Goal: Task Accomplishment & Management: Manage account settings

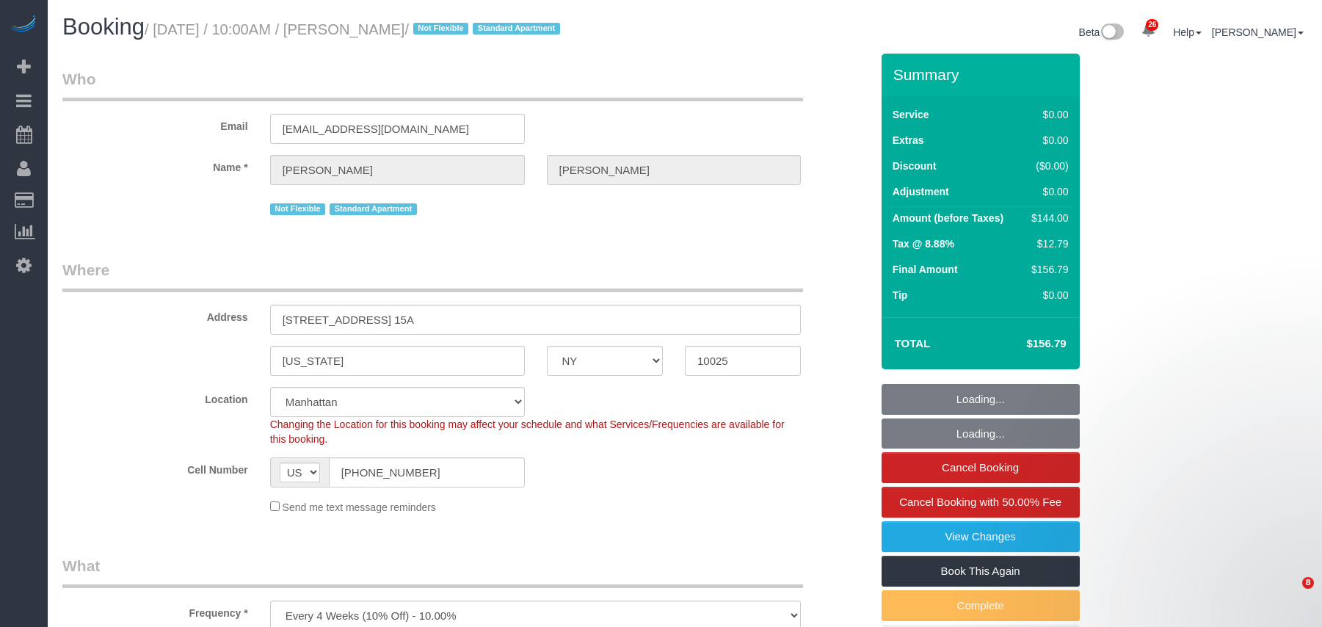
select select "NY"
select select "spot1"
select select "number:89"
select select "number:70"
select select "number:15"
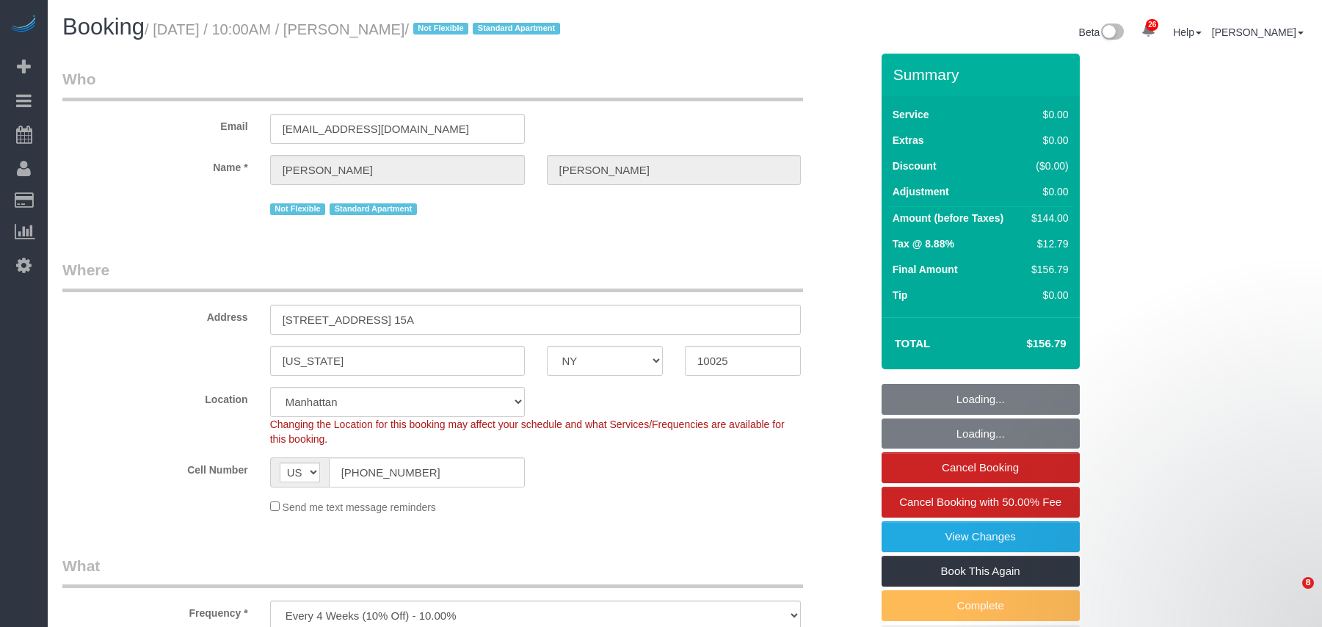
select select "number:6"
select select "1"
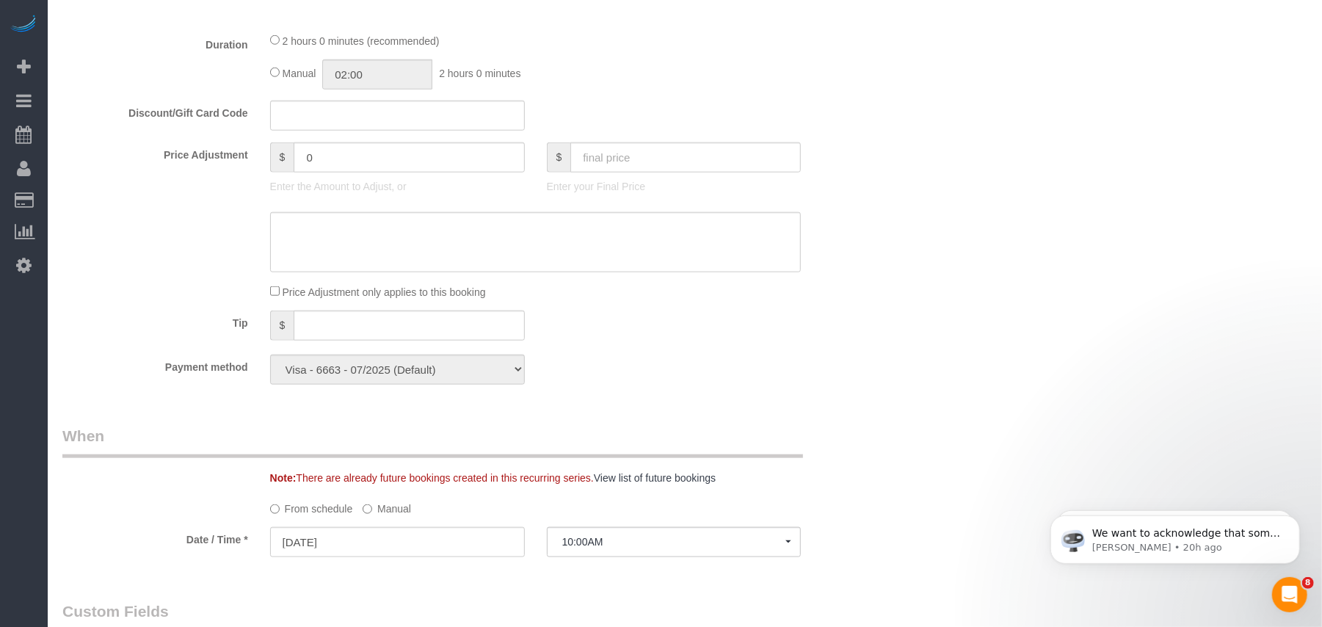
scroll to position [782, 0]
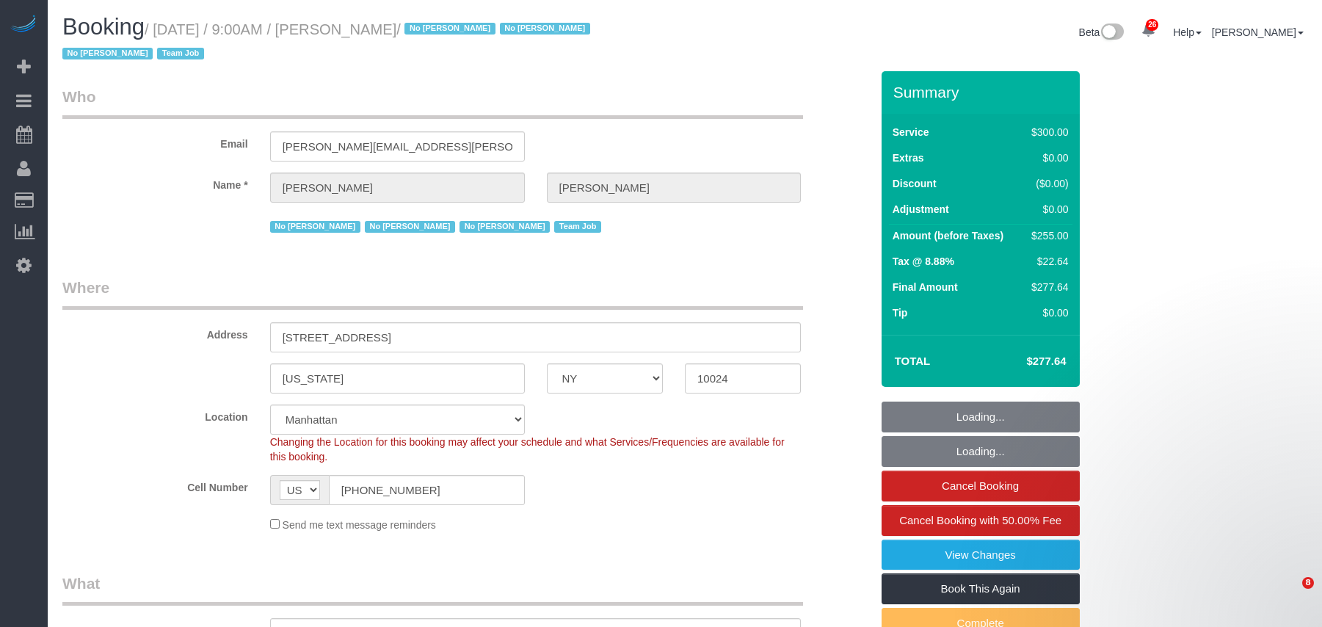
select select "NY"
select select "number:89"
select select "number:90"
select select "number:15"
select select "number:5"
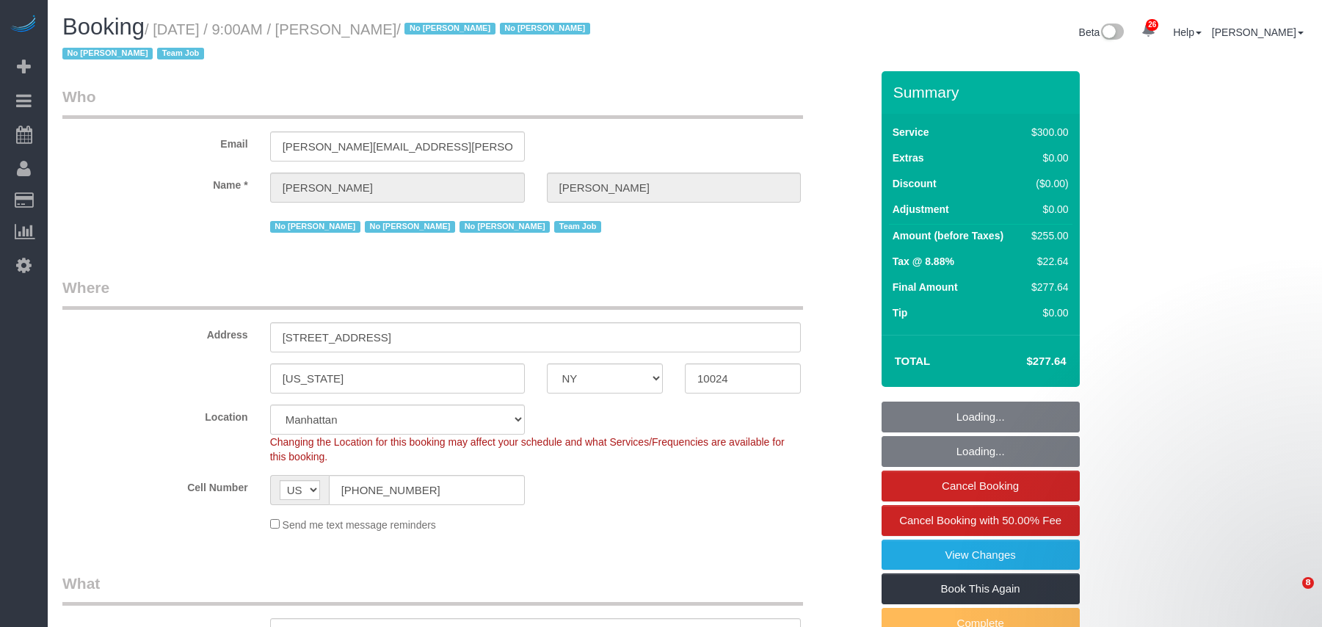
select select "number:21"
select select "object:1523"
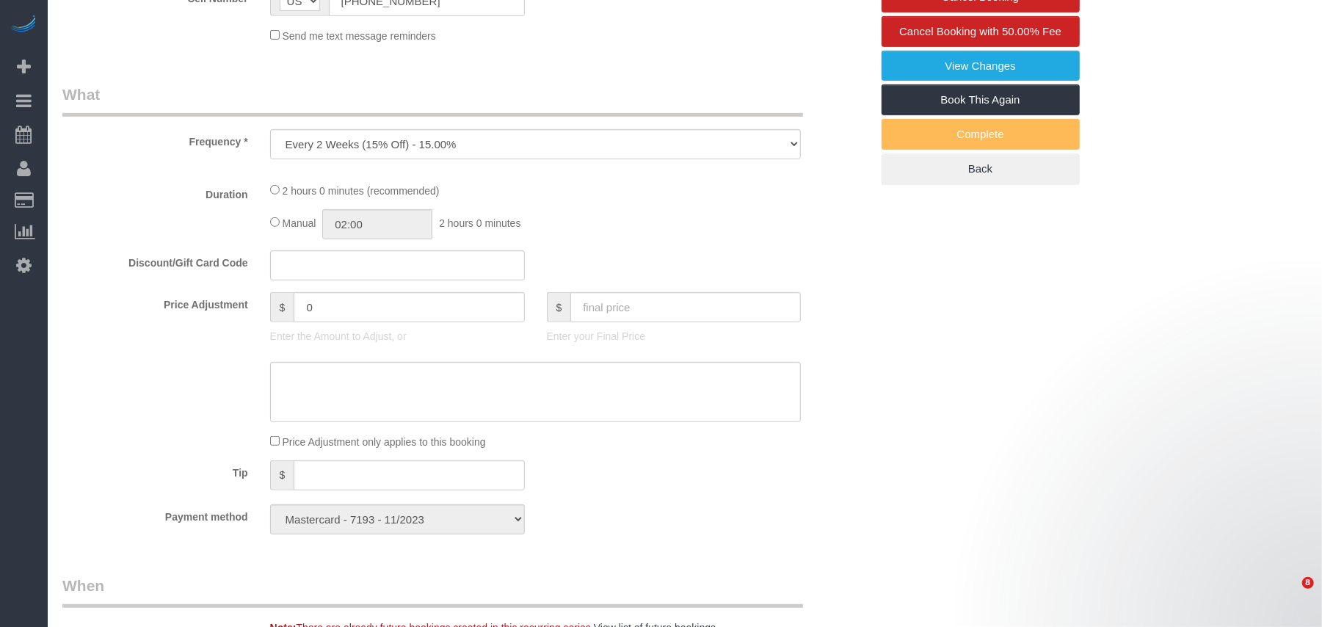
select select "spot1"
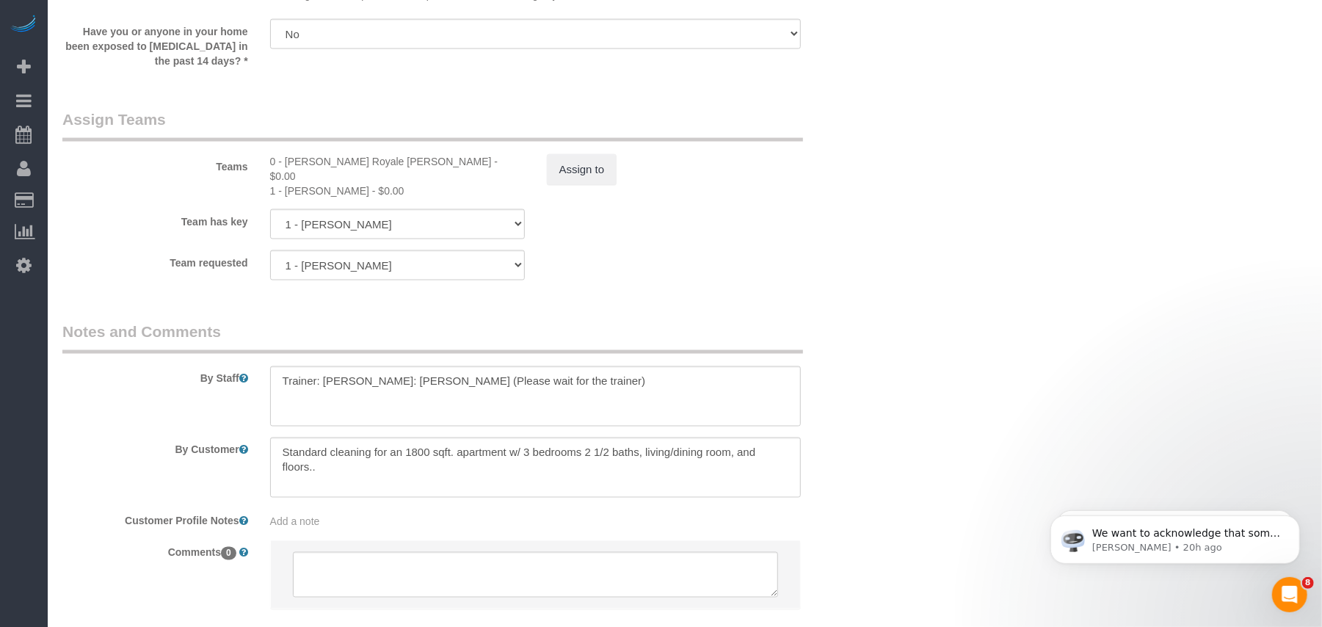
scroll to position [1663, 0]
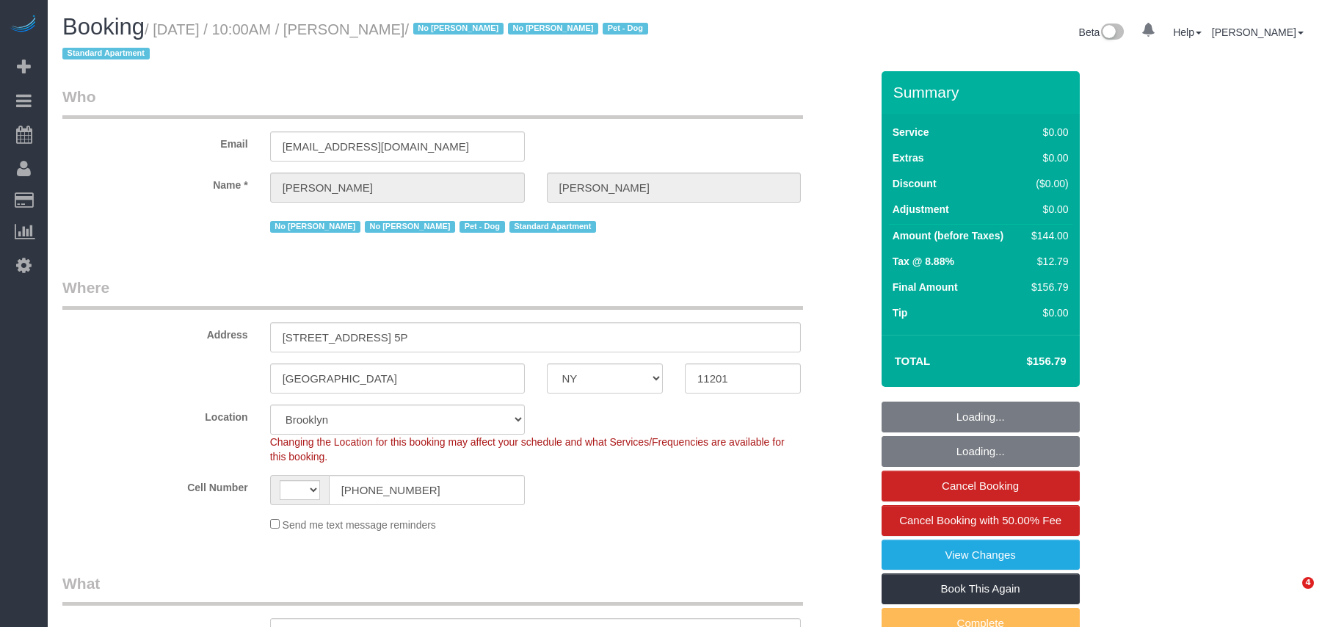
select select "NY"
select select "string:US"
select select "object:1491"
select select "number:57"
select select "number:72"
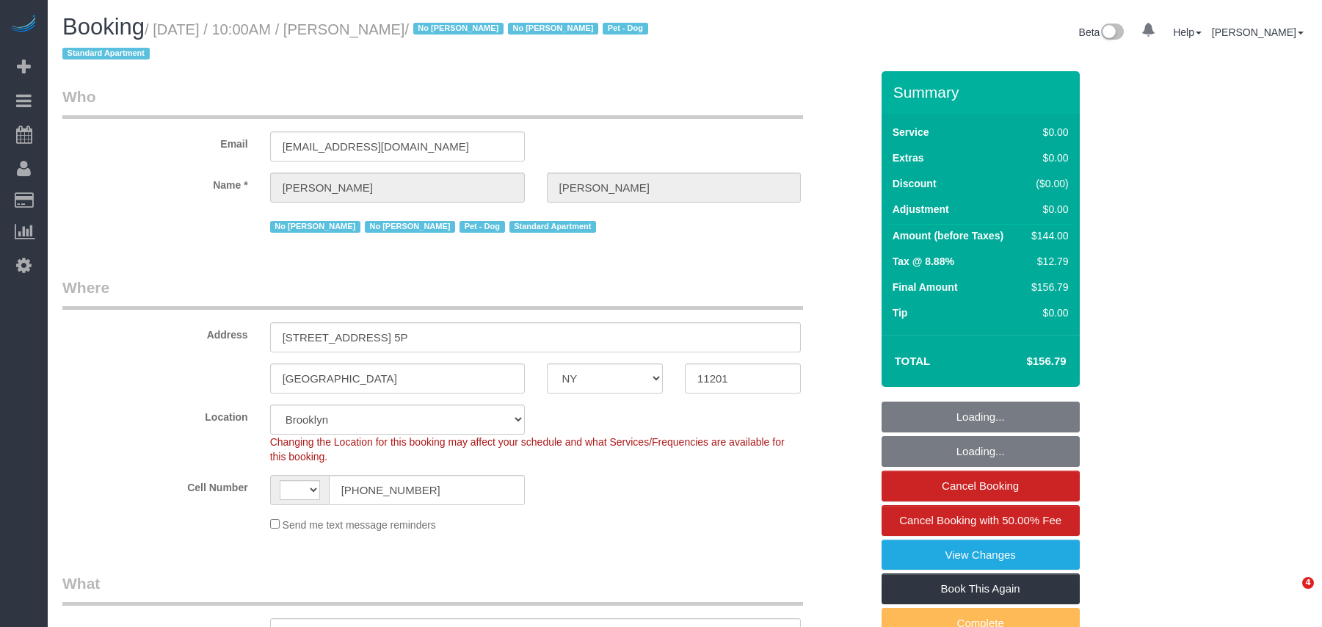
select select "number:13"
select select "number:7"
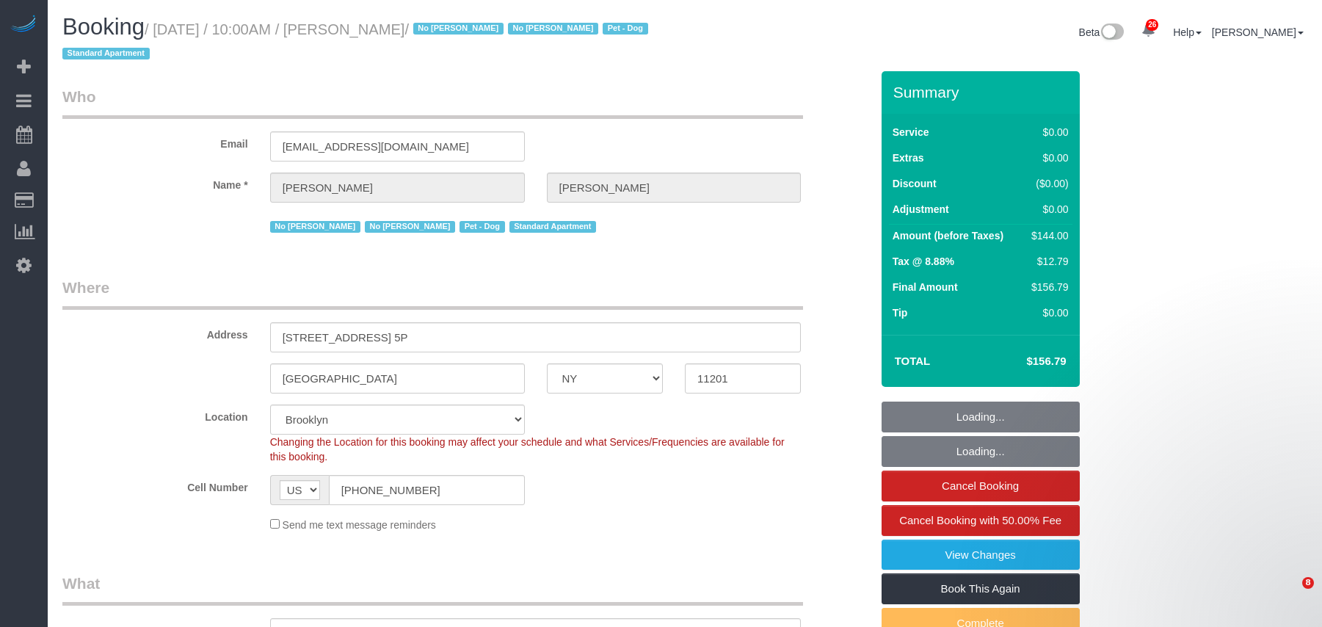
select select "string:stripe-pm_1OPBB04VGloSiKo7D189H04L"
select select "spot1"
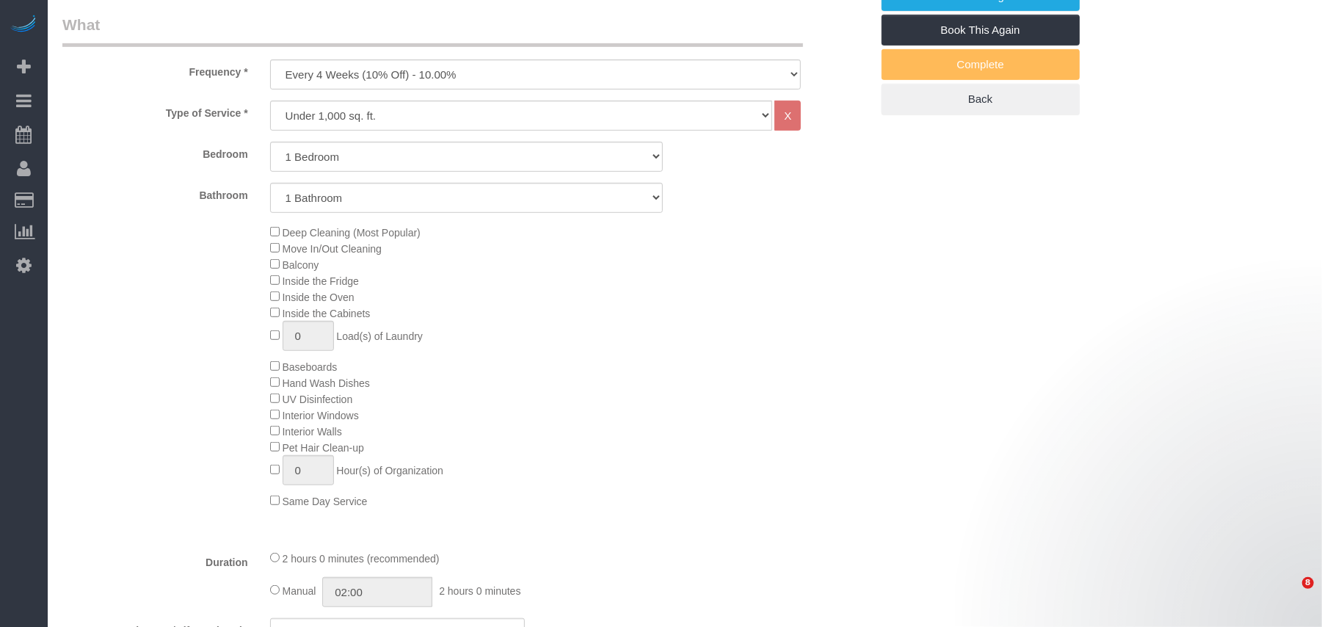
select select "1"
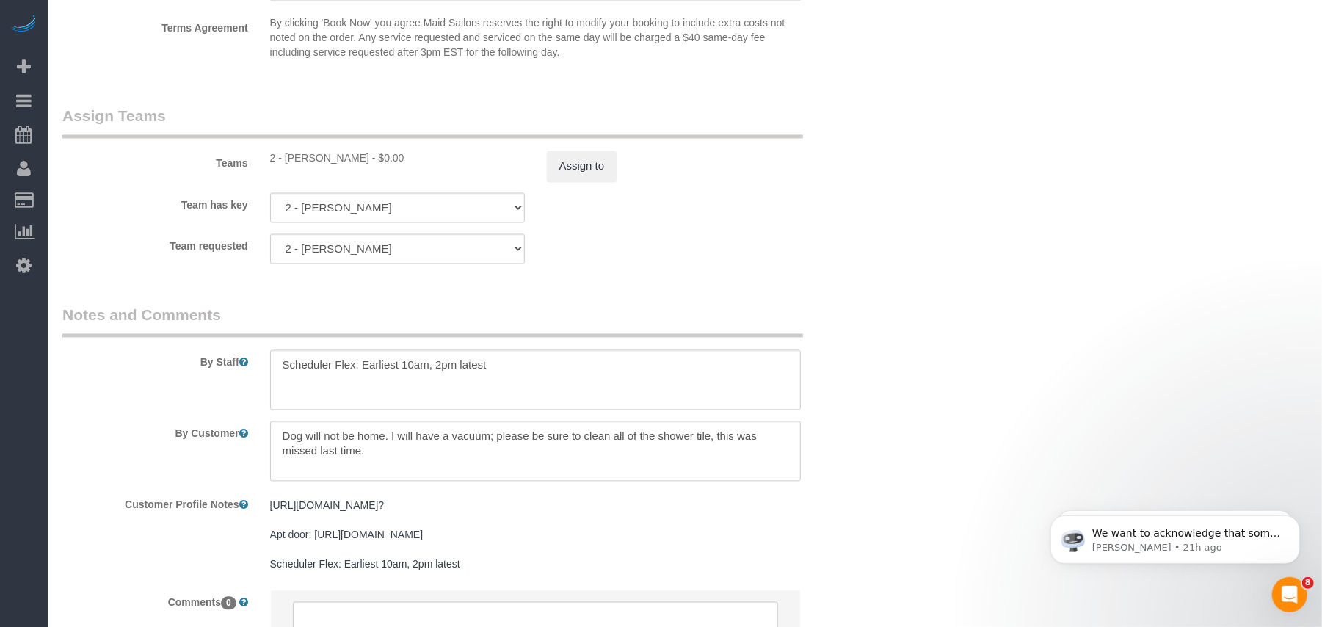
scroll to position [1957, 0]
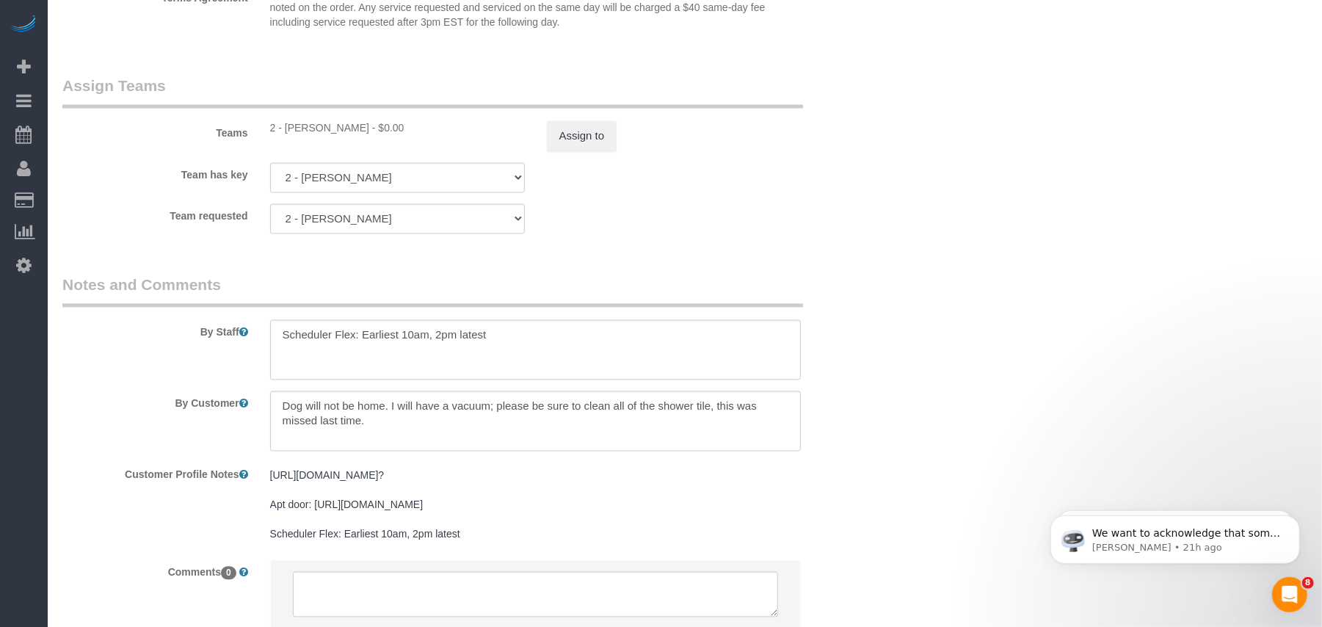
drag, startPoint x: 679, startPoint y: 523, endPoint x: 315, endPoint y: 511, distance: 364.3
click at [315, 511] on pre "[URL][DOMAIN_NAME]? Apt door: [URL][DOMAIN_NAME] Scheduler Flex: Earliest 10am,…" at bounding box center [535, 504] width 531 height 73
drag, startPoint x: 330, startPoint y: 506, endPoint x: 788, endPoint y: 520, distance: 458.3
click at [788, 520] on textarea "[URL][DOMAIN_NAME]? Apt door: [URL][DOMAIN_NAME] Scheduler Flex: Earliest 10am,…" at bounding box center [535, 543] width 531 height 162
click at [353, 482] on pre "[URL][DOMAIN_NAME]? Apt door: [URL][DOMAIN_NAME] Scheduler Flex: Earliest 10am,…" at bounding box center [535, 504] width 531 height 73
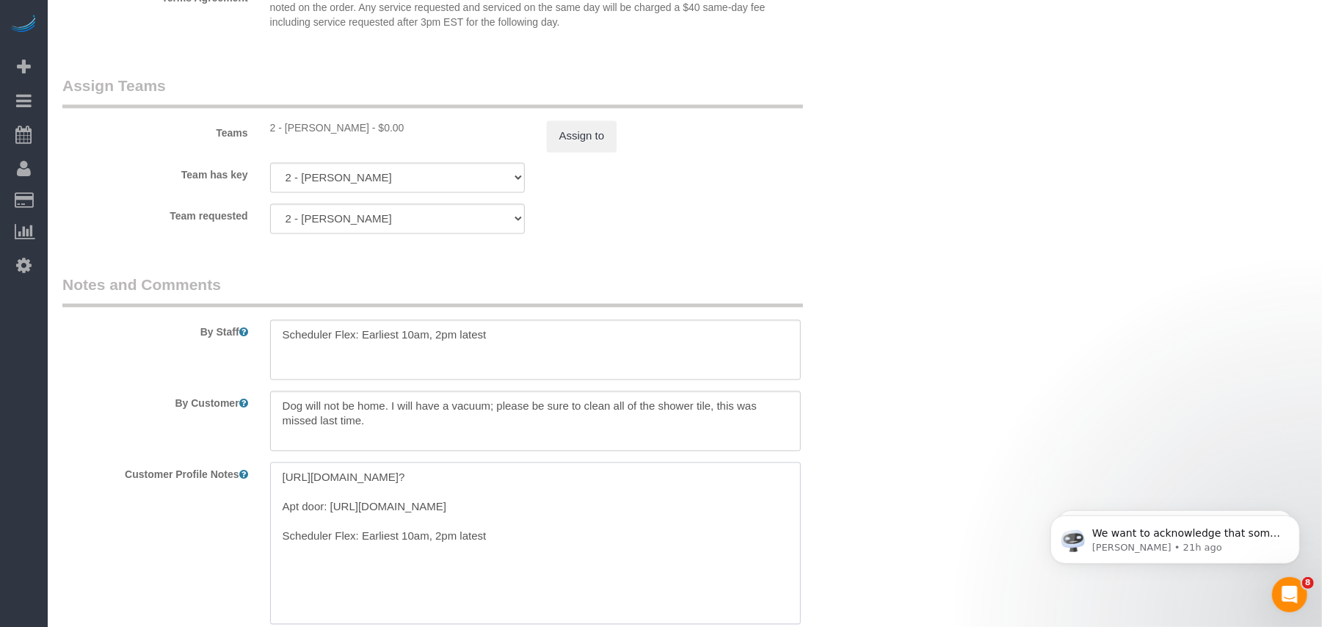
click at [353, 482] on textarea "https://www.zillow.com/homedetails/7-Dekalb-Ave-5P-Brooklyn-NY-11201/2098125019…" at bounding box center [535, 543] width 531 height 162
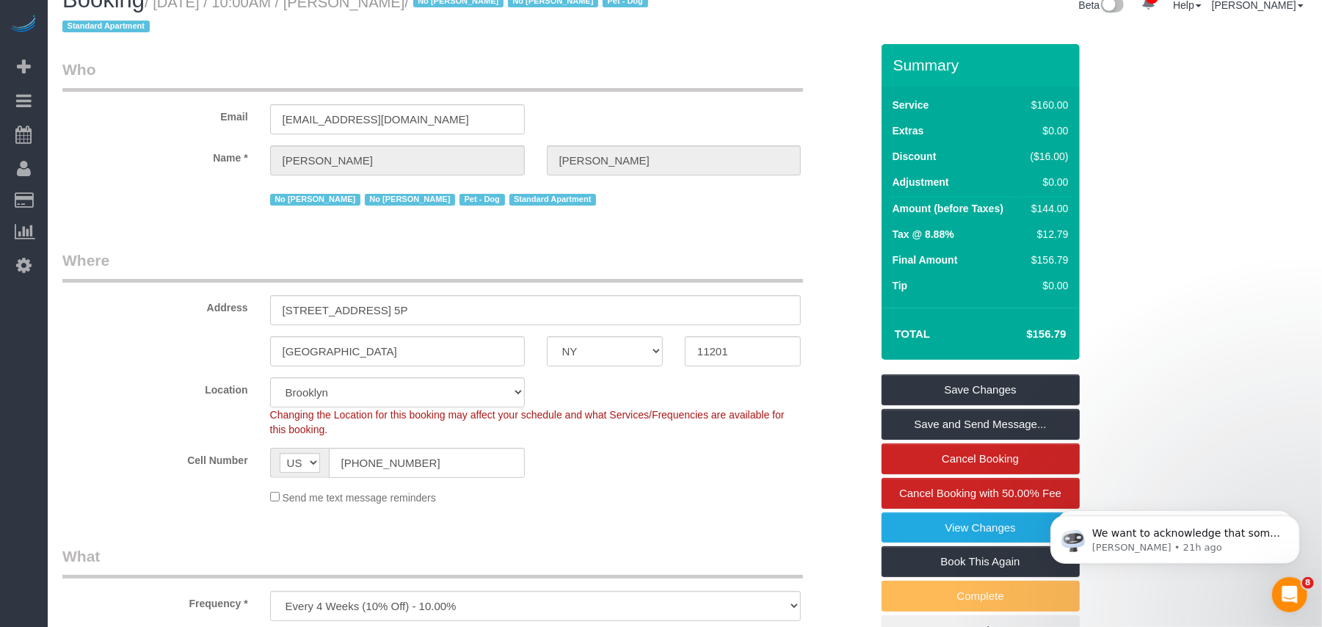
scroll to position [0, 0]
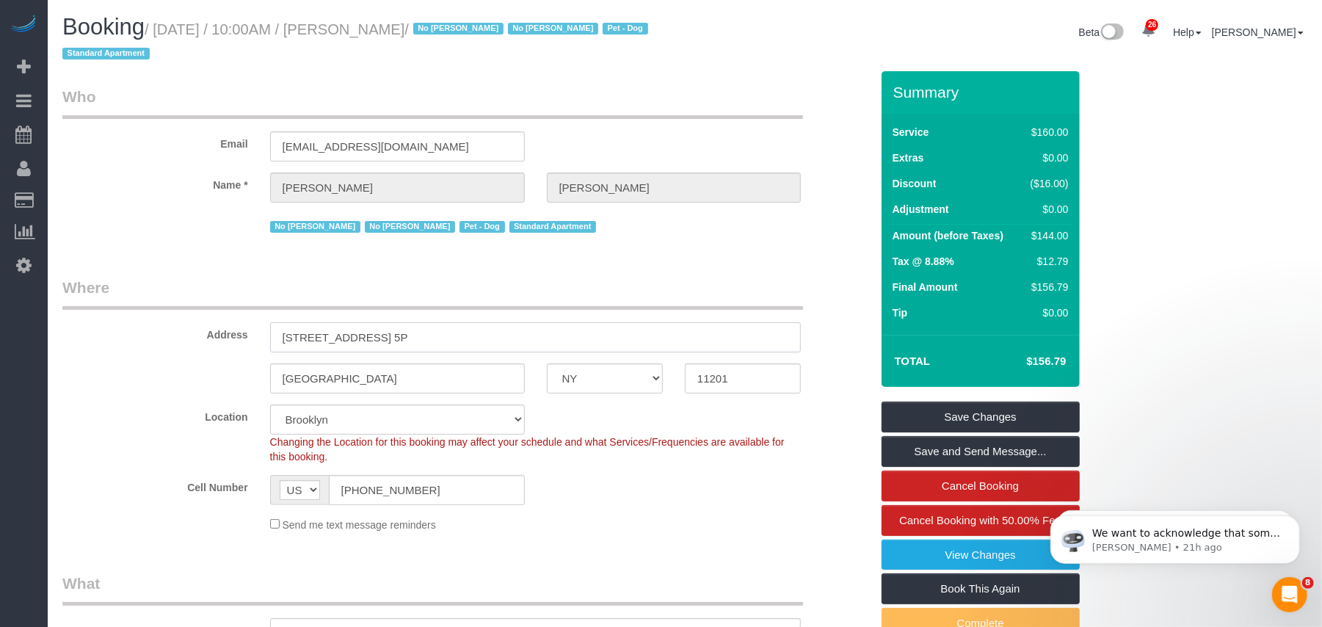
drag, startPoint x: 408, startPoint y: 333, endPoint x: 194, endPoint y: 333, distance: 214.3
click at [194, 333] on div "Address 7 Dekalb Ave, Apt. 5P" at bounding box center [466, 315] width 830 height 76
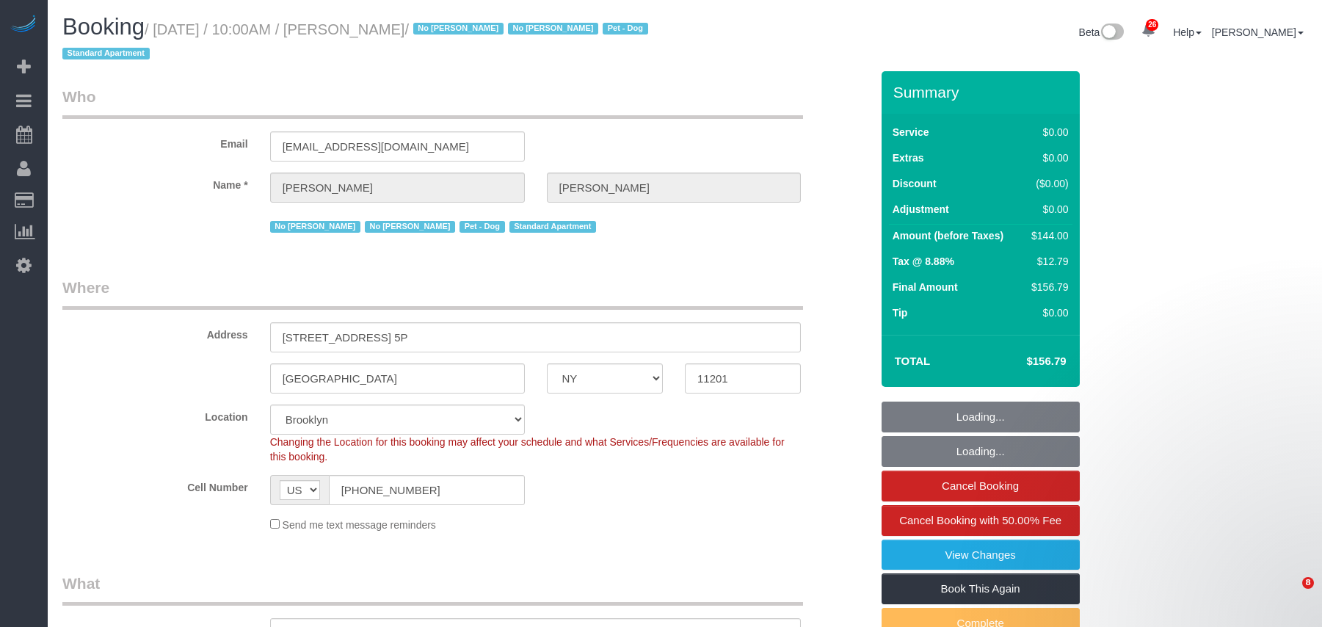
select select "NY"
select select "1"
select select "number:57"
select select "number:72"
select select "number:13"
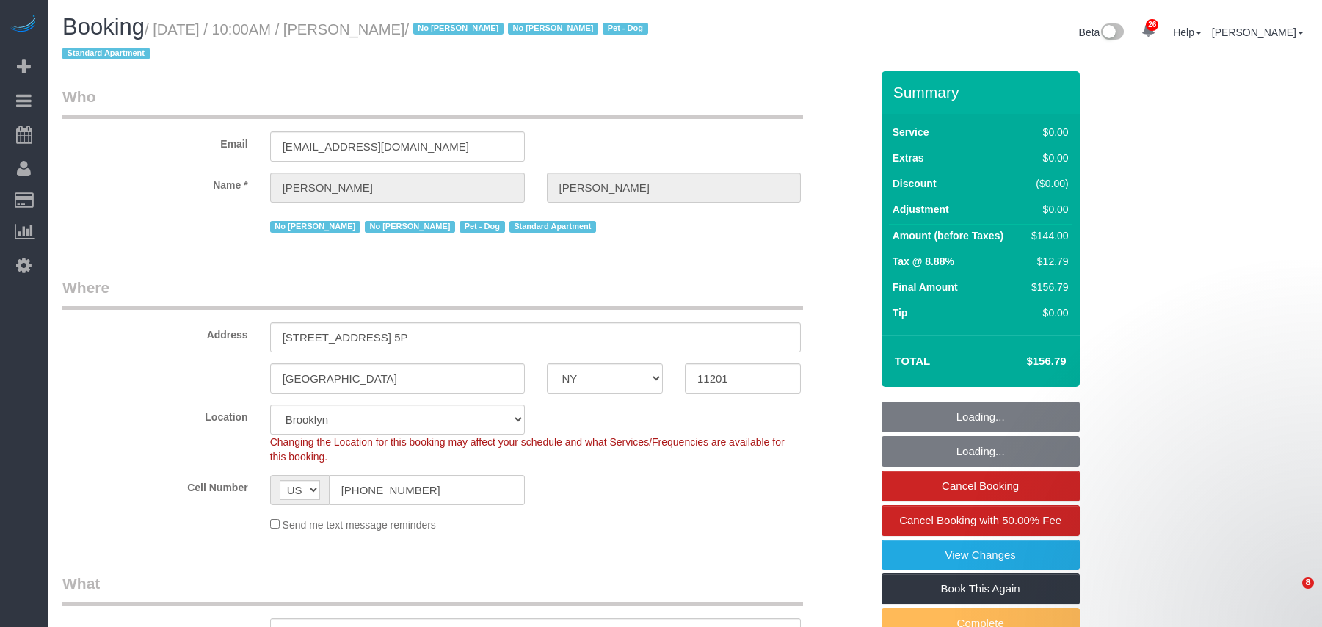
select select "number:7"
select select "object:1527"
select select "spot1"
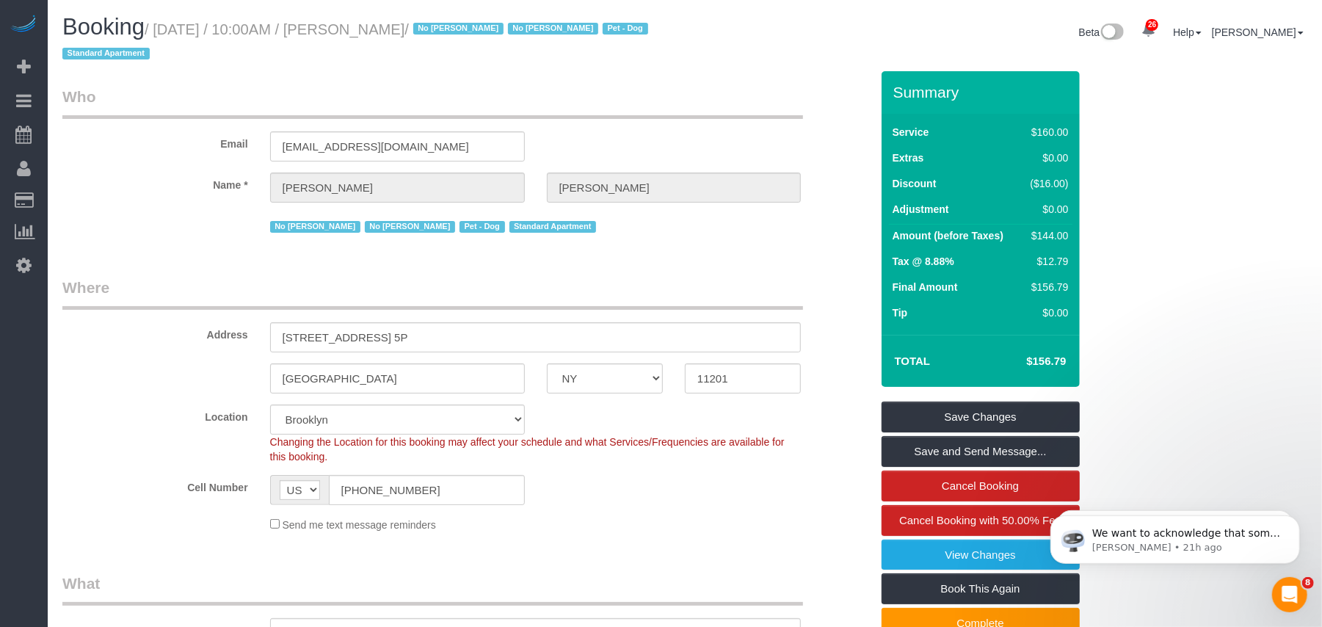
drag, startPoint x: 487, startPoint y: 33, endPoint x: 159, endPoint y: 27, distance: 328.9
click at [159, 27] on small "/ [DATE] / 10:00AM / [PERSON_NAME] / No [PERSON_NAME] No [PERSON_NAME] Pet - Do…" at bounding box center [357, 41] width 590 height 41
click at [159, 453] on div "Location [GEOGRAPHIC_DATA] [GEOGRAPHIC_DATA] [GEOGRAPHIC_DATA] [GEOGRAPHIC_DATA…" at bounding box center [466, 433] width 830 height 59
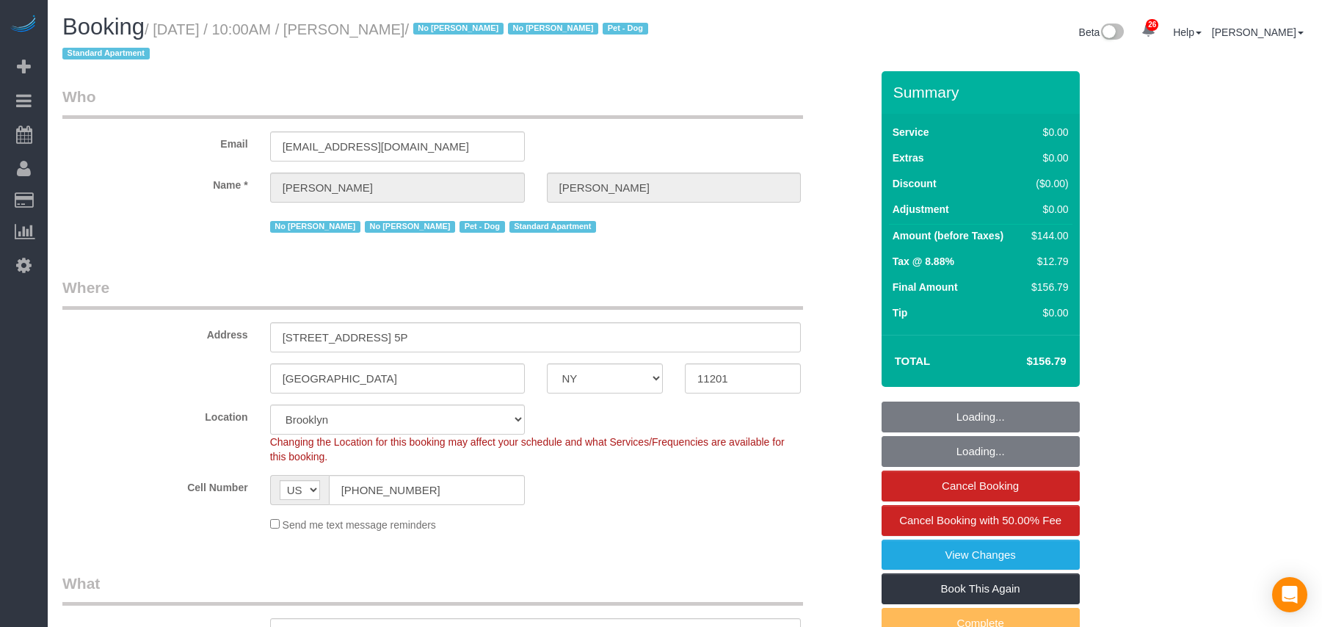
select select "NY"
select select "1"
select select "spot1"
select select "number:57"
select select "number:72"
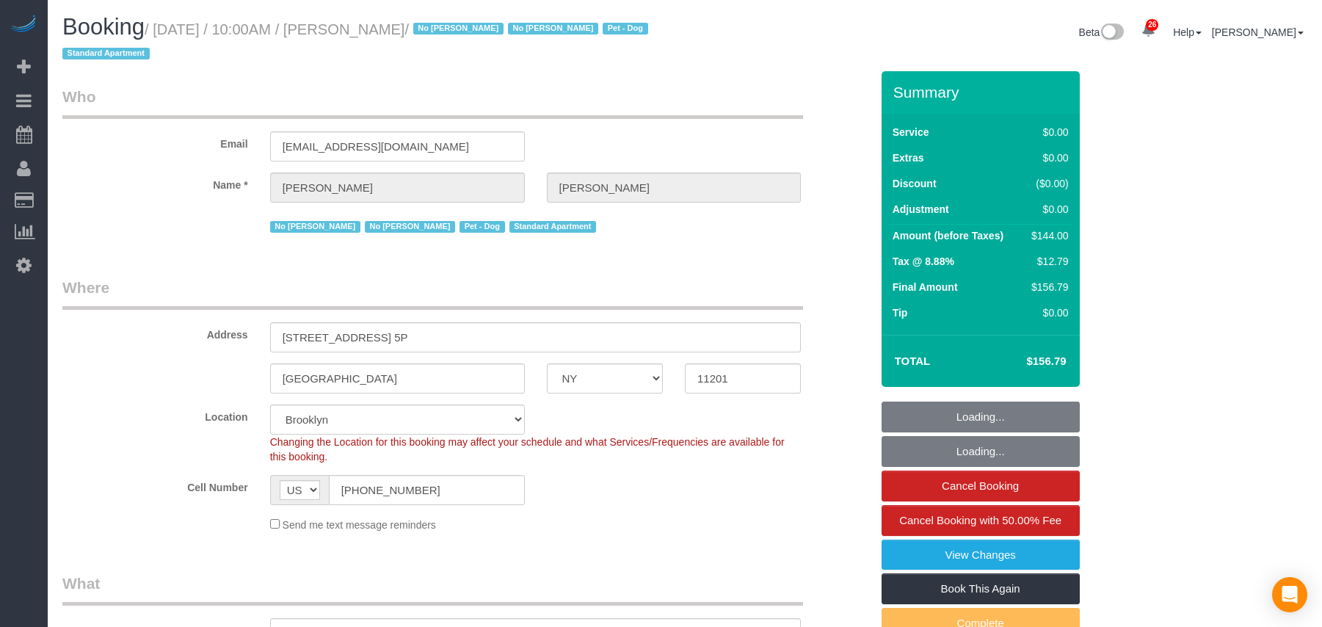
select select "number:13"
select select "number:7"
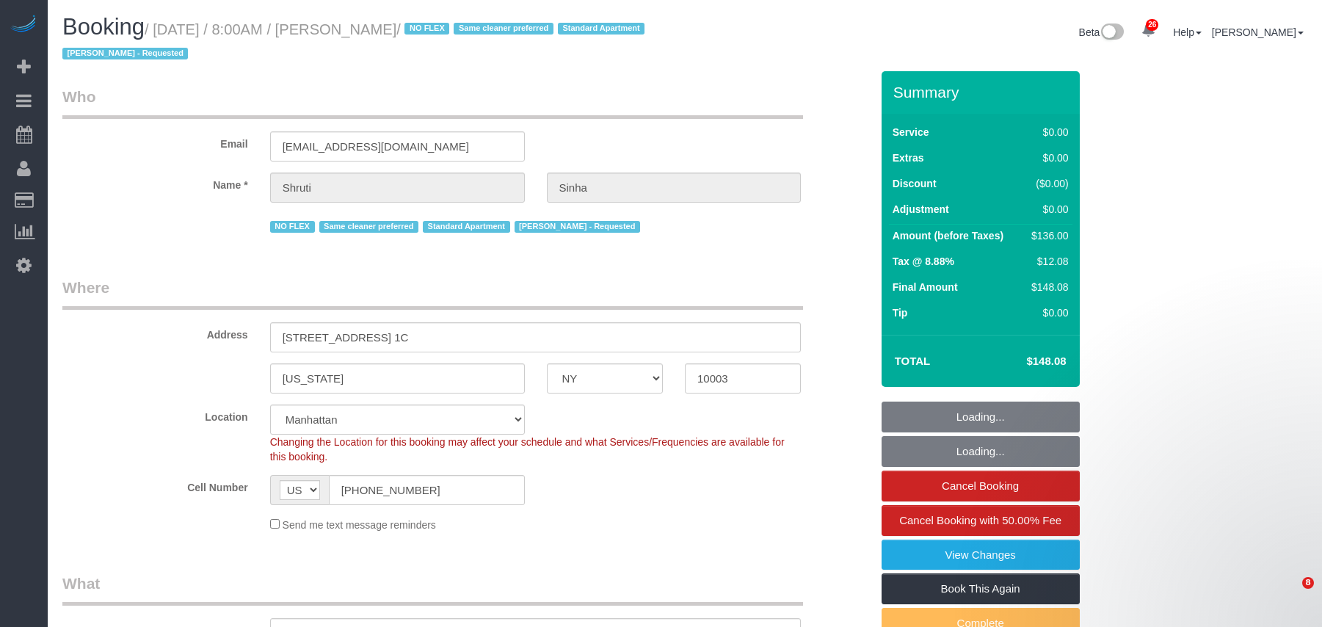
select select "NY"
select select "1"
select select "spot1"
select select "number:89"
select select "number:90"
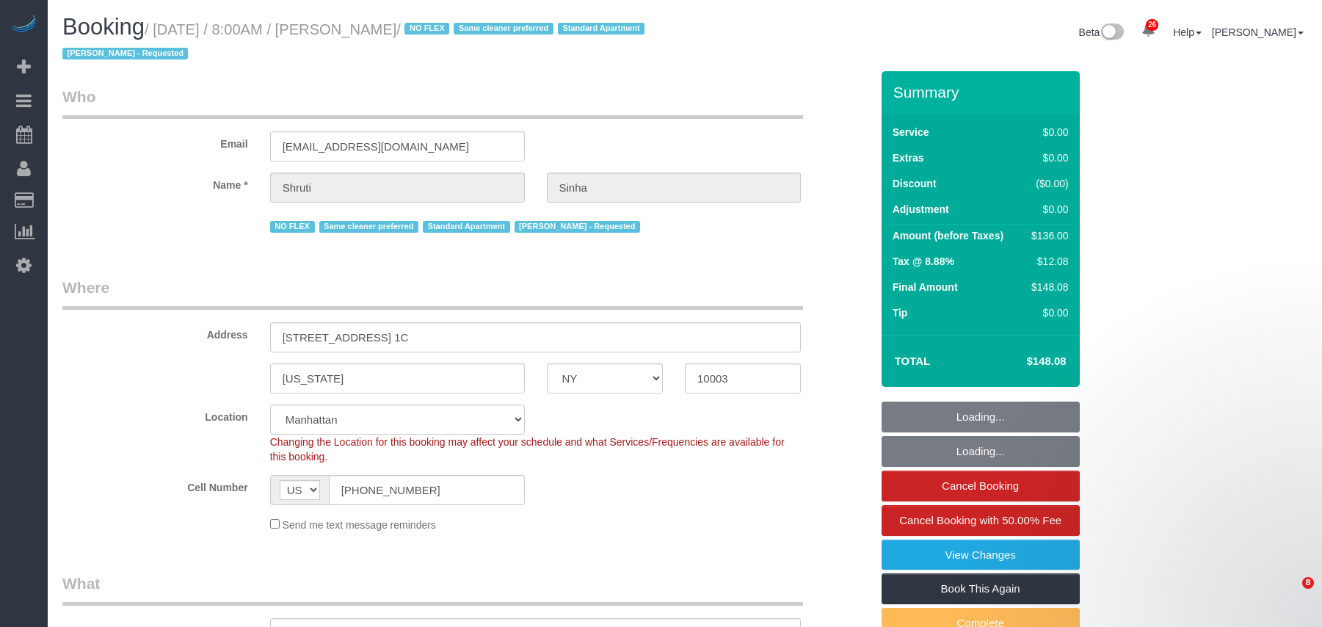
select select "number:15"
select select "number:5"
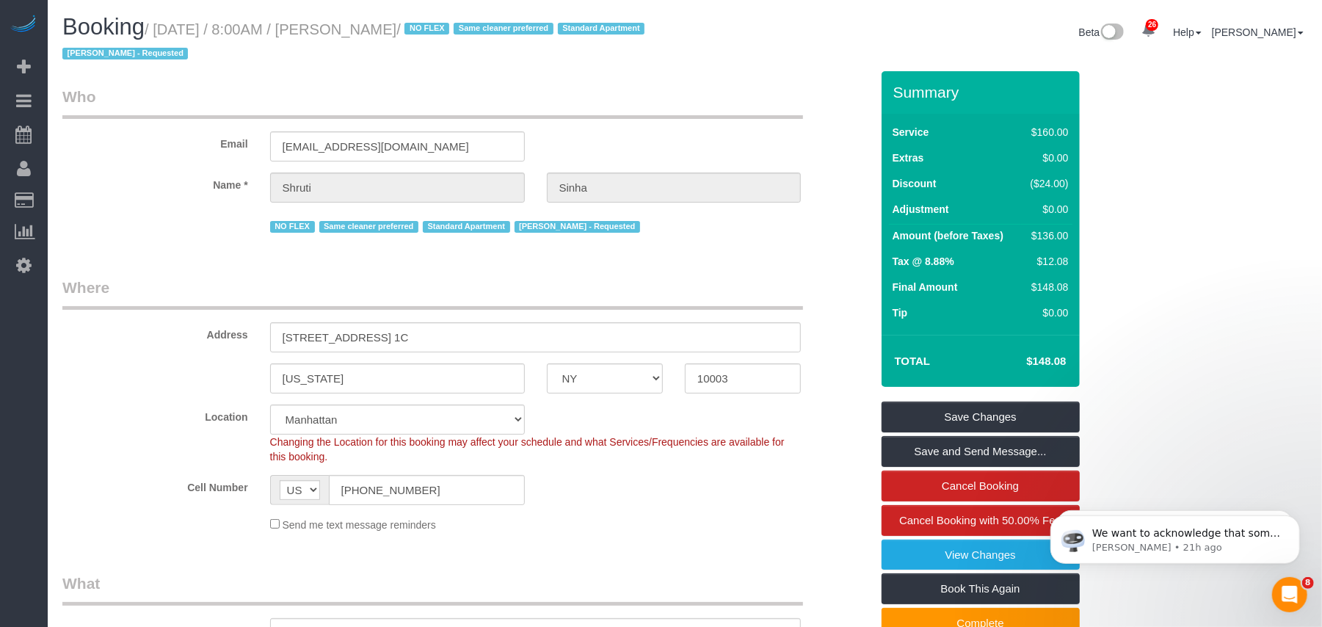
drag, startPoint x: 451, startPoint y: 30, endPoint x: 159, endPoint y: 38, distance: 291.5
click at [159, 38] on h1 "Booking / September 24, 2025 / 8:00AM / Shruti Sinha / NO FLEX Same cleaner pre…" at bounding box center [367, 40] width 611 height 50
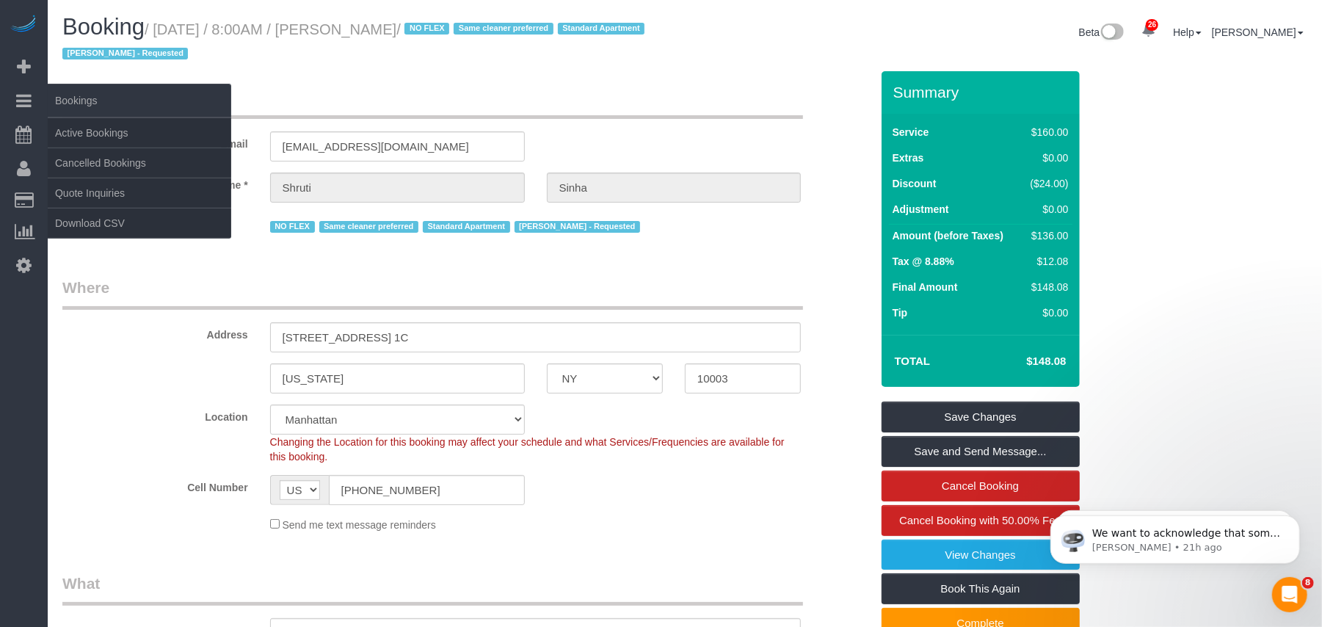
copy small "eptember 24, 2025 / 8:00AM / Shruti Sinha"
copy small "September 24, 2025 / 8:00AM / Shruti Sinha"
